Goal: Check status

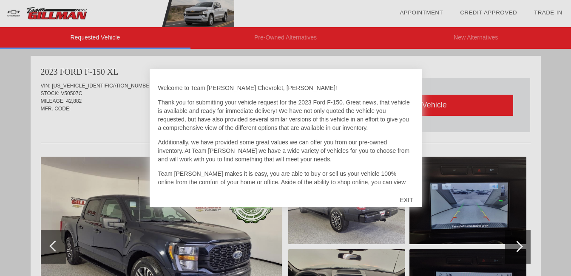
click at [405, 198] on div "EXIT" at bounding box center [406, 201] width 30 height 26
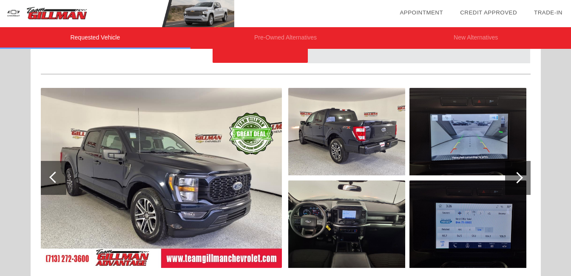
scroll to position [85, 0]
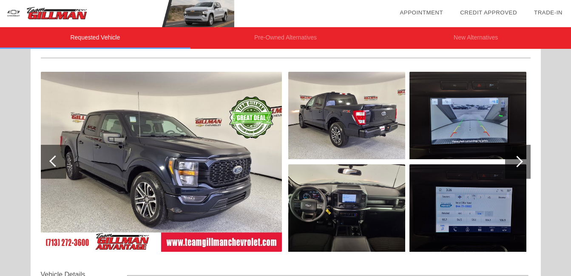
click at [205, 153] on img at bounding box center [161, 162] width 241 height 180
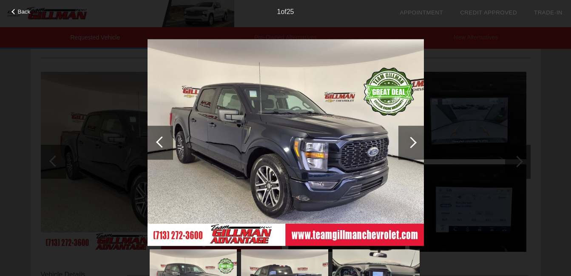
click at [414, 135] on div at bounding box center [412, 143] width 26 height 34
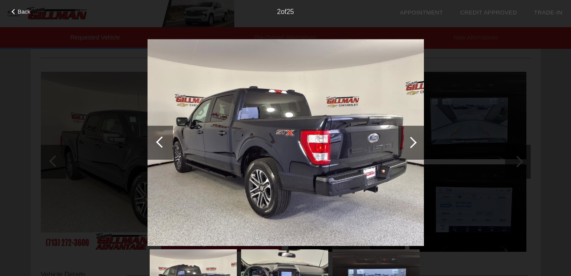
click at [411, 140] on div at bounding box center [410, 142] width 11 height 11
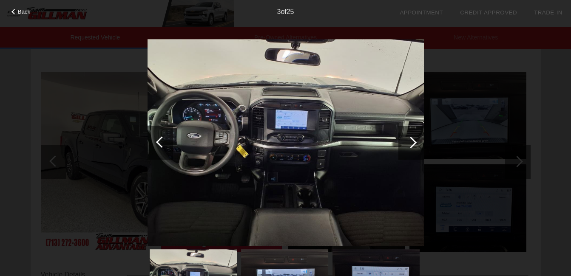
click at [413, 141] on div at bounding box center [410, 142] width 11 height 11
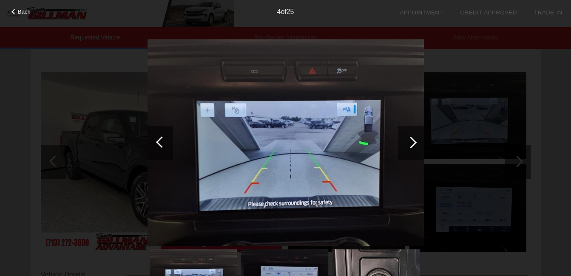
click at [413, 141] on div at bounding box center [410, 142] width 11 height 11
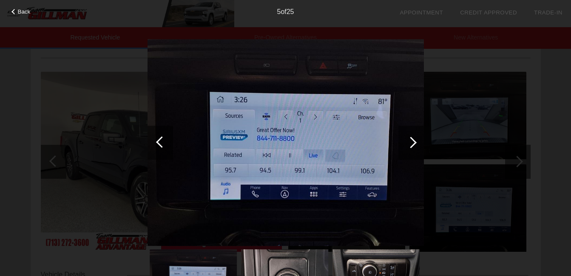
click at [409, 142] on div at bounding box center [410, 142] width 11 height 11
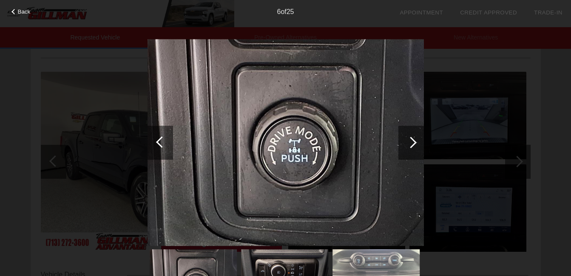
click at [412, 142] on div at bounding box center [410, 142] width 11 height 11
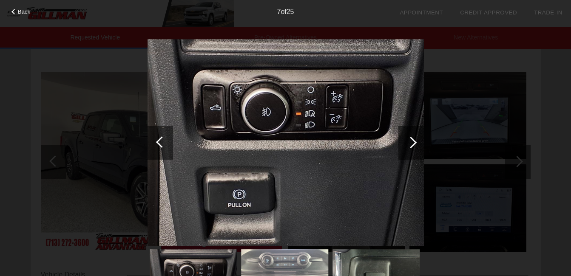
click at [412, 142] on div at bounding box center [410, 142] width 11 height 11
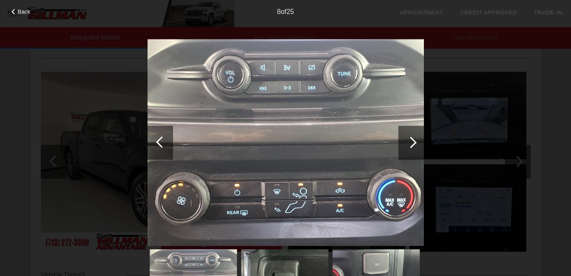
click at [412, 142] on div at bounding box center [410, 142] width 11 height 11
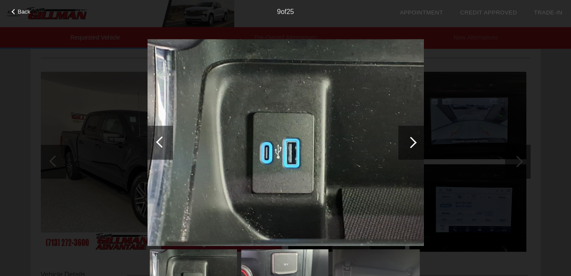
click at [414, 142] on div at bounding box center [410, 142] width 11 height 11
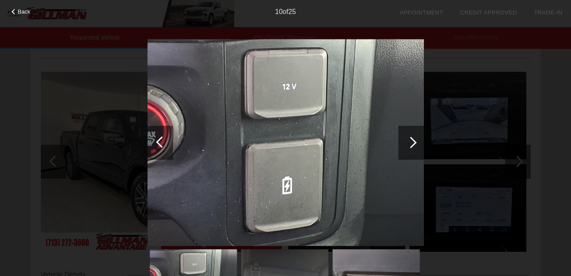
click at [414, 142] on div at bounding box center [410, 142] width 11 height 11
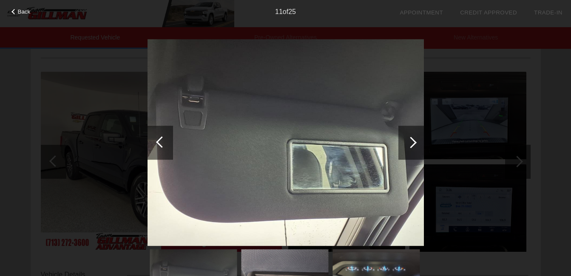
click at [414, 141] on div at bounding box center [410, 142] width 11 height 11
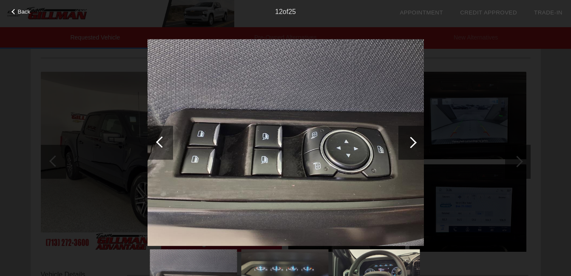
click at [415, 140] on div at bounding box center [412, 143] width 26 height 34
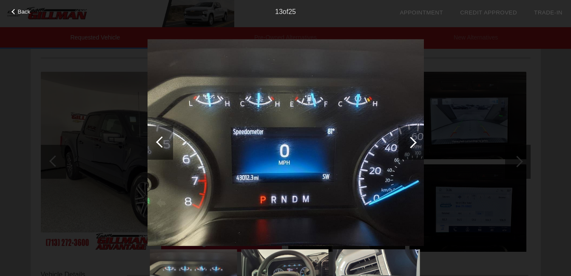
click at [410, 144] on div at bounding box center [410, 142] width 11 height 11
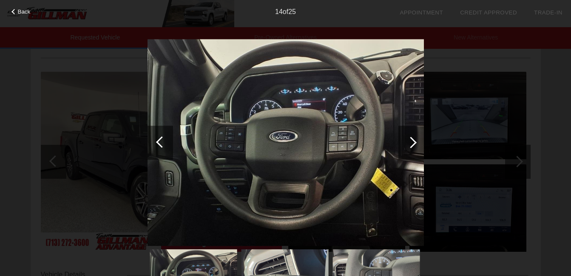
click at [412, 143] on div at bounding box center [410, 142] width 11 height 11
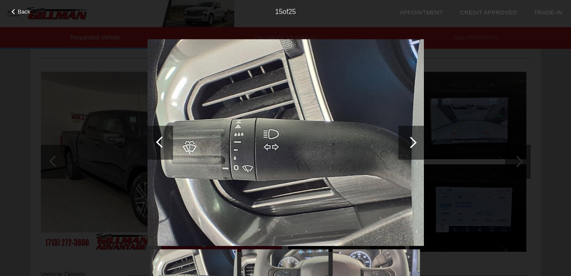
click at [412, 143] on div at bounding box center [410, 142] width 11 height 11
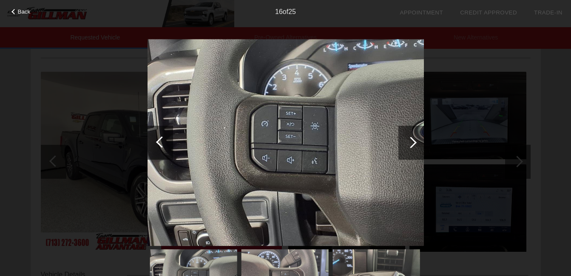
click at [412, 143] on div at bounding box center [410, 142] width 11 height 11
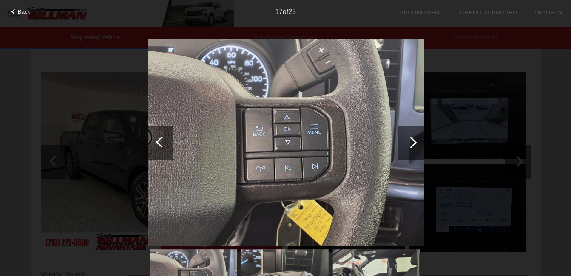
click at [412, 143] on div at bounding box center [410, 142] width 11 height 11
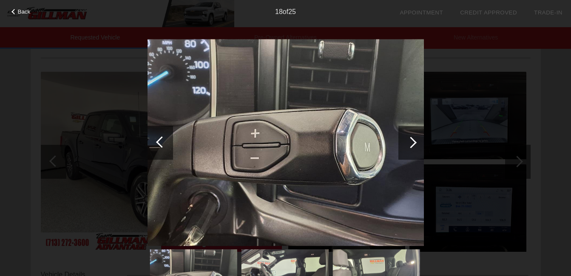
click at [412, 143] on div at bounding box center [410, 142] width 11 height 11
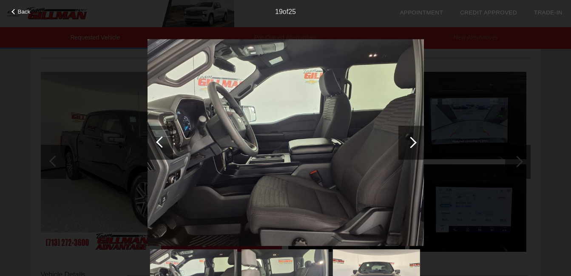
click at [412, 143] on div at bounding box center [410, 142] width 11 height 11
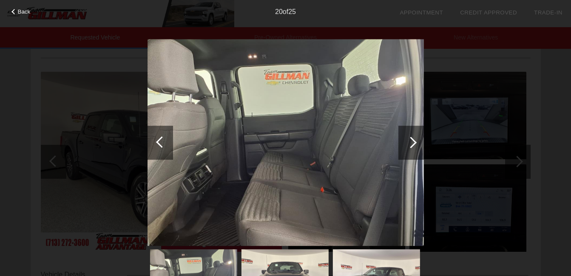
click at [412, 143] on div at bounding box center [410, 142] width 11 height 11
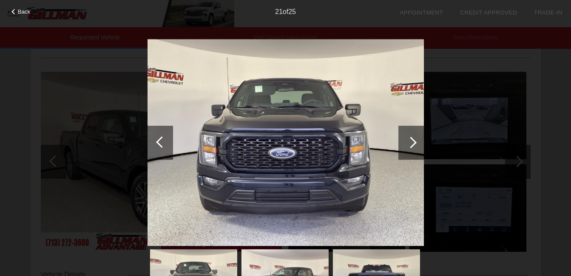
click at [412, 143] on div at bounding box center [410, 142] width 11 height 11
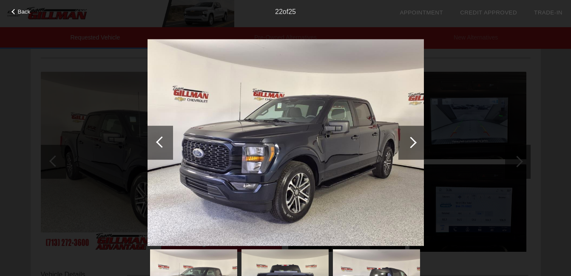
click at [14, 14] on div at bounding box center [14, 12] width 6 height 6
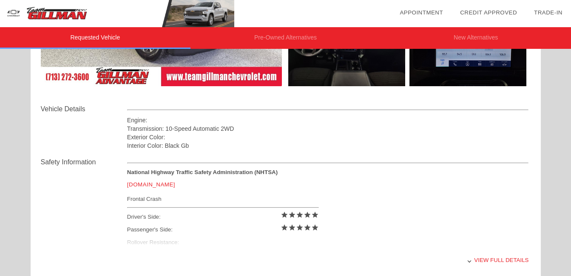
scroll to position [298, 0]
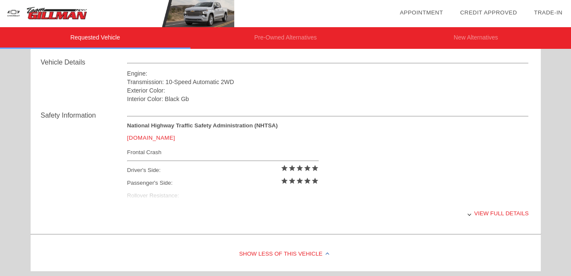
click at [146, 140] on link "[DOMAIN_NAME]" at bounding box center [151, 138] width 48 height 6
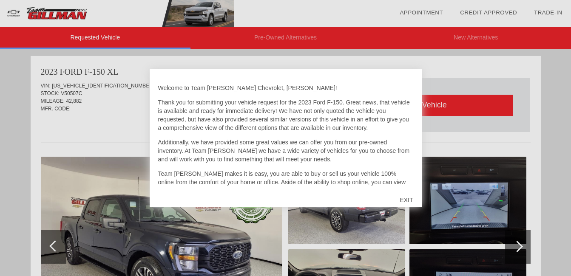
scroll to position [298, 0]
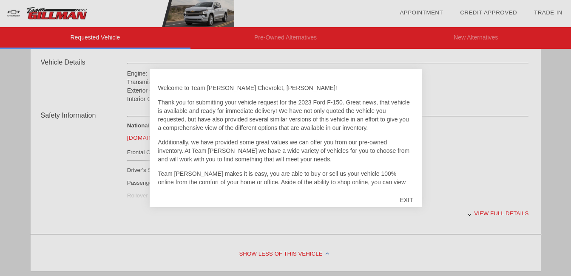
click at [407, 199] on div "EXIT" at bounding box center [406, 201] width 30 height 26
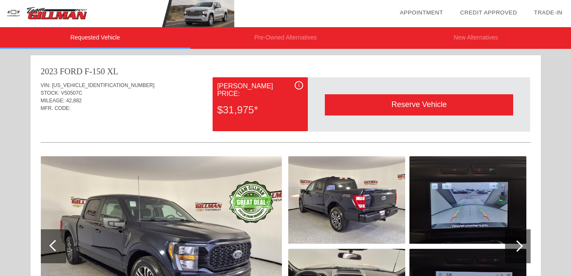
scroll to position [0, 0]
